Goal: Find specific page/section

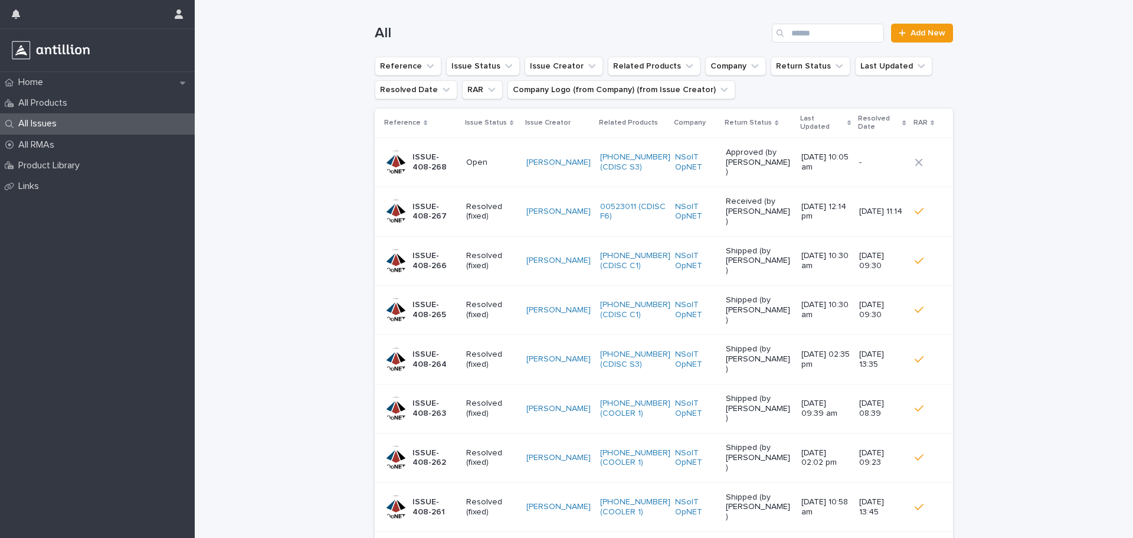
click at [475, 158] on p "Open" at bounding box center [491, 163] width 51 height 10
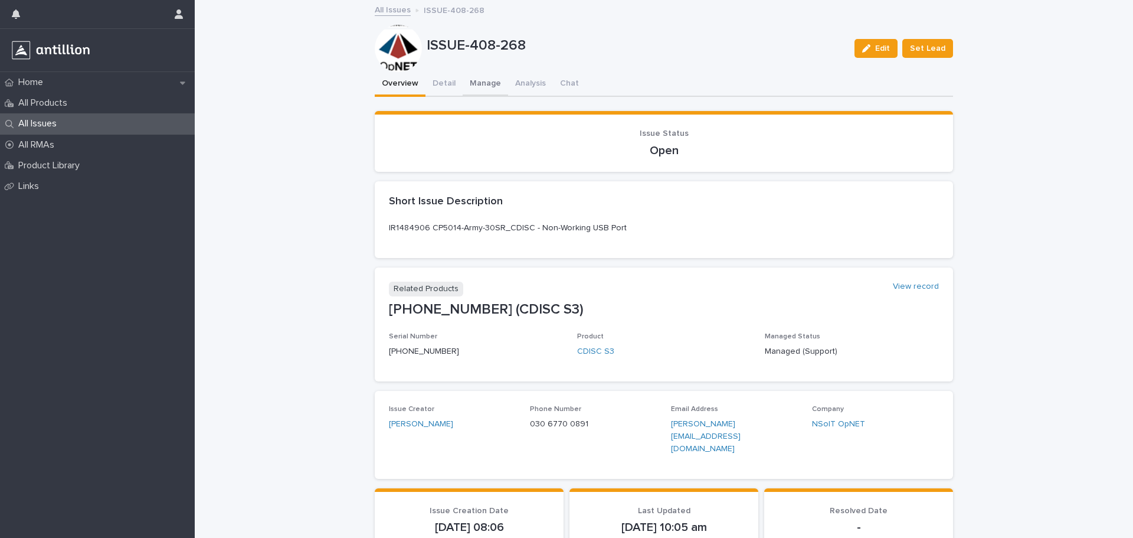
click at [477, 89] on button "Manage" at bounding box center [485, 84] width 45 height 25
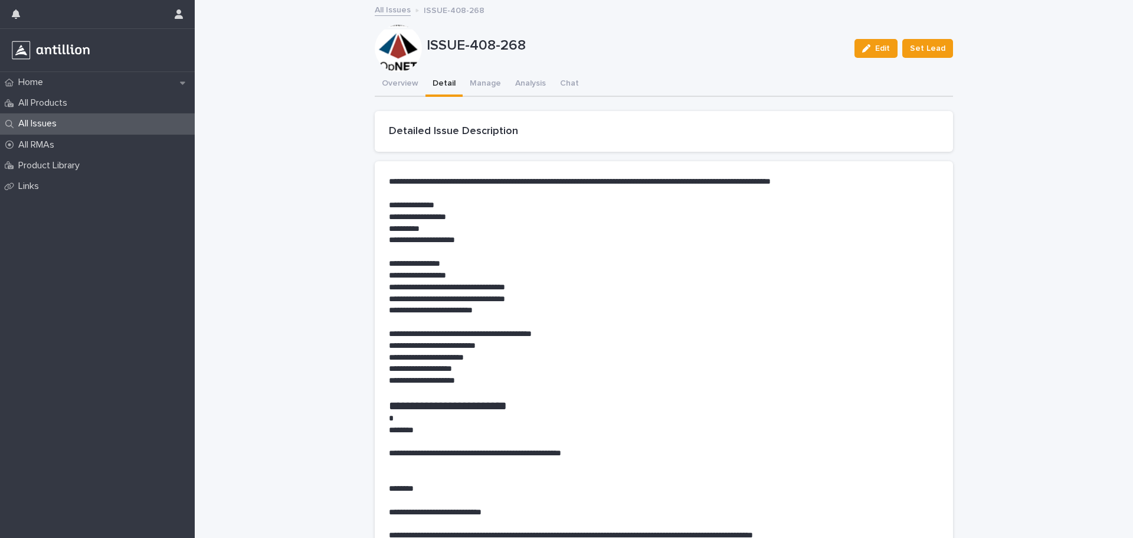
click at [449, 90] on button "Detail" at bounding box center [444, 84] width 37 height 25
click at [473, 93] on button "Manage" at bounding box center [485, 84] width 45 height 25
click at [442, 91] on button "Detail" at bounding box center [444, 84] width 37 height 25
